Goal: Navigation & Orientation: Find specific page/section

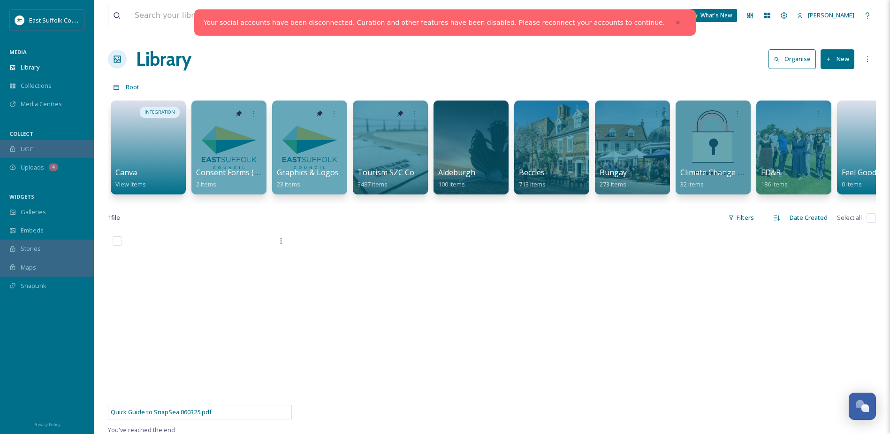
click at [47, 97] on div "Media Centres" at bounding box center [47, 104] width 94 height 18
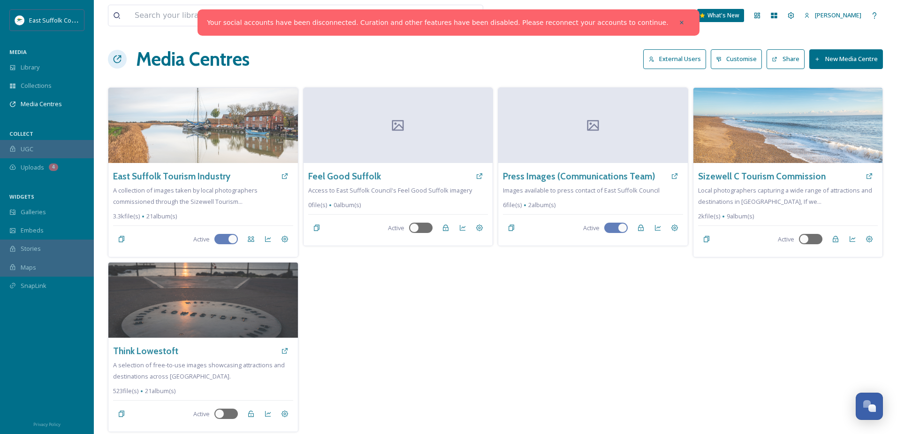
click at [46, 162] on div "Uploads 4" at bounding box center [47, 167] width 94 height 18
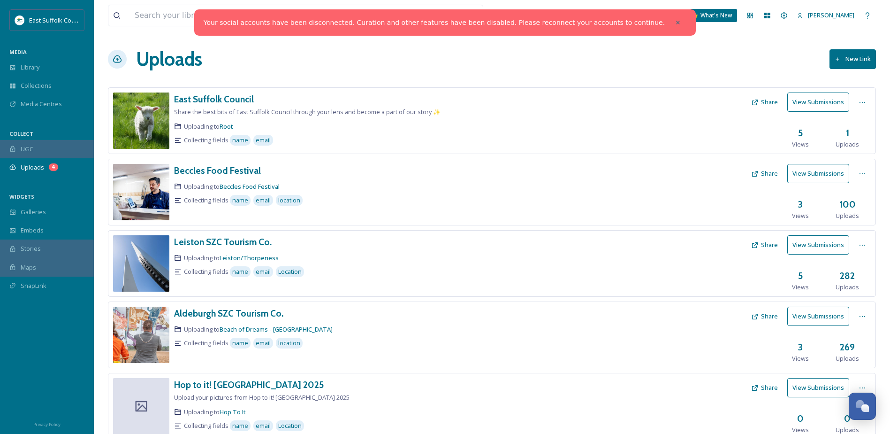
click at [31, 106] on span "Media Centres" at bounding box center [41, 104] width 41 height 9
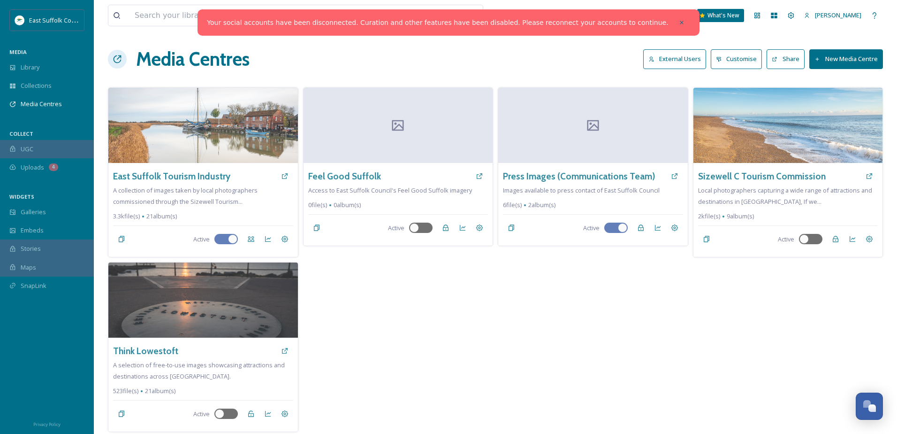
click at [193, 172] on h3 "East Suffolk Tourism Industry" at bounding box center [171, 176] width 117 height 14
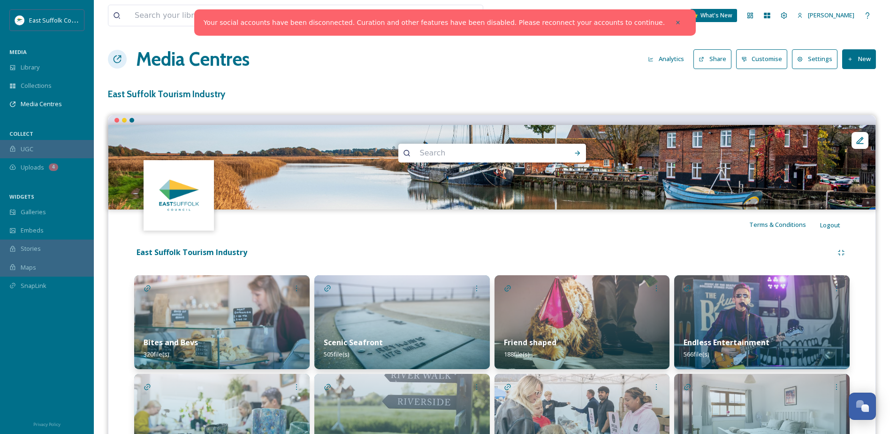
click at [590, 226] on span "Terms & Conditions" at bounding box center [778, 224] width 57 height 8
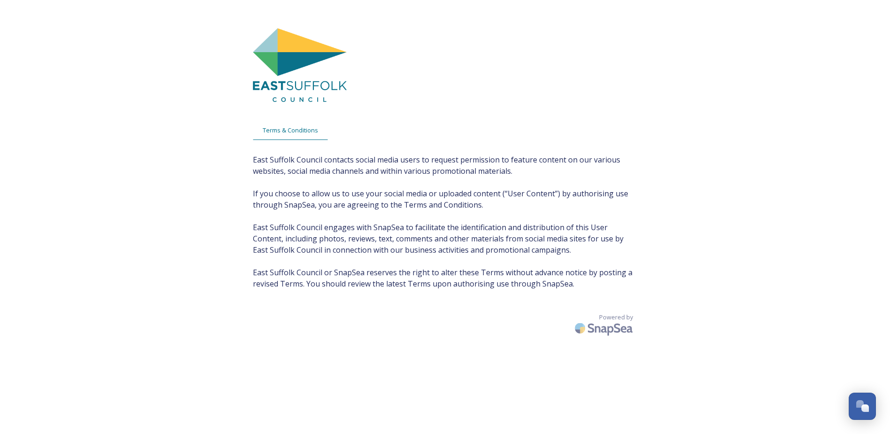
click at [130, 186] on div "Terms & Conditions East Suffolk Council contacts social media users to request …" at bounding box center [445, 226] width 890 height 452
click at [123, 73] on div "Terms & Conditions East Suffolk Council contacts social media users to request …" at bounding box center [445, 226] width 890 height 452
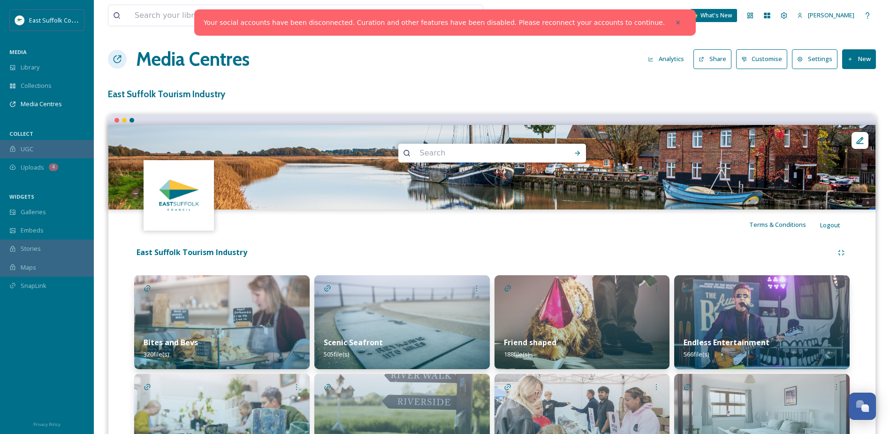
click at [34, 149] on div "UGC" at bounding box center [47, 149] width 94 height 18
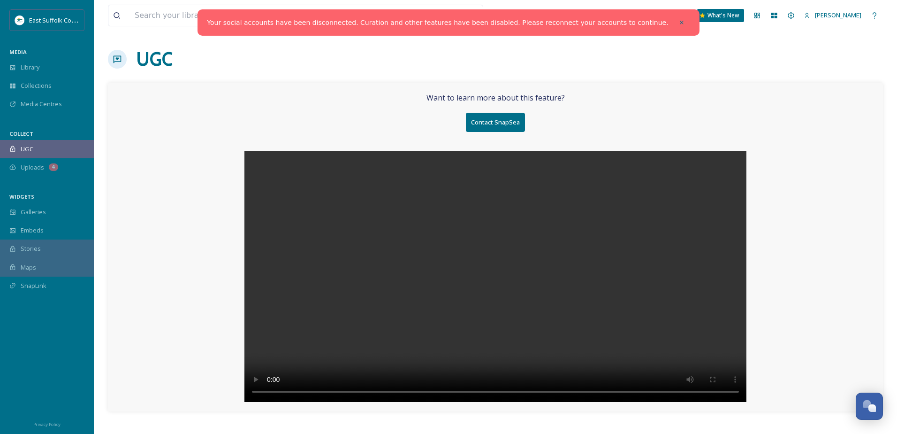
click at [783, 350] on div "Want to learn more about this feature? Contact SnapSea" at bounding box center [495, 247] width 775 height 329
